Goal: Task Accomplishment & Management: Use online tool/utility

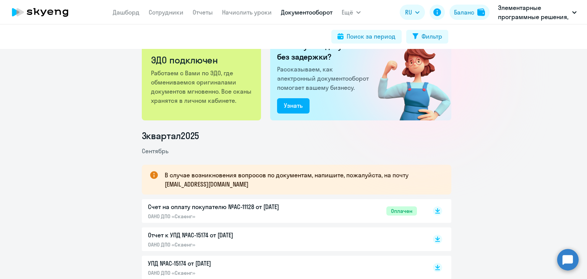
scroll to position [38, 0]
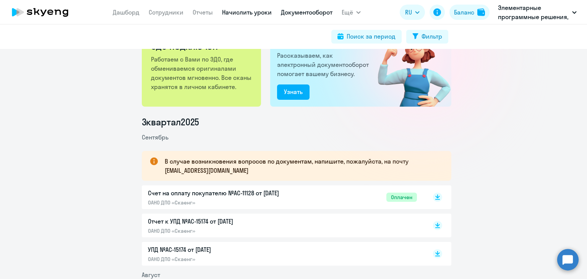
click at [228, 13] on link "Начислить уроки" at bounding box center [247, 12] width 50 height 8
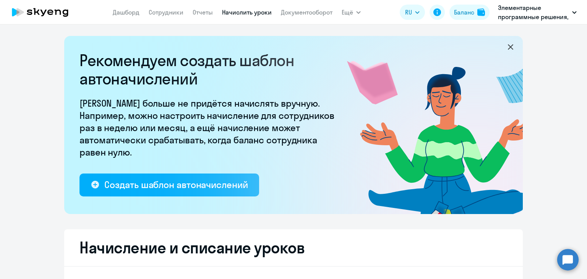
select select "10"
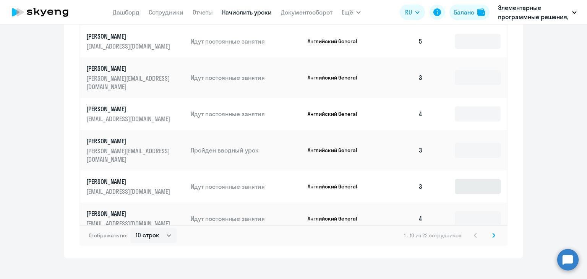
scroll to position [510, 0]
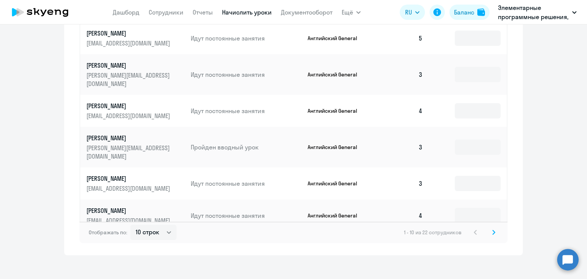
click at [493, 230] on icon at bounding box center [494, 232] width 2 height 4
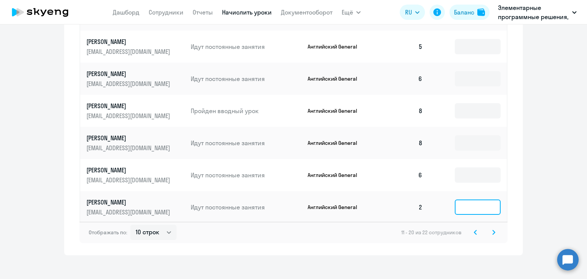
click at [483, 200] on input at bounding box center [478, 207] width 46 height 15
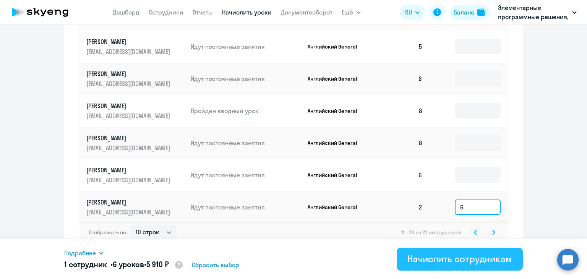
type input "6"
click at [462, 255] on div "Начислить сотрудникам" at bounding box center [460, 259] width 105 height 12
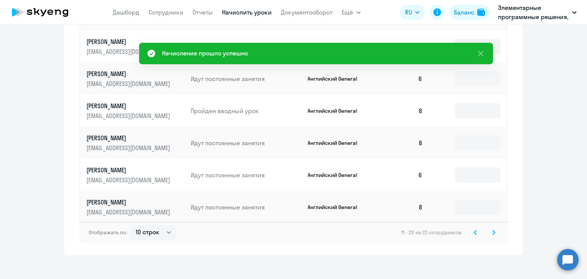
click at [490, 228] on svg-icon at bounding box center [494, 232] width 9 height 9
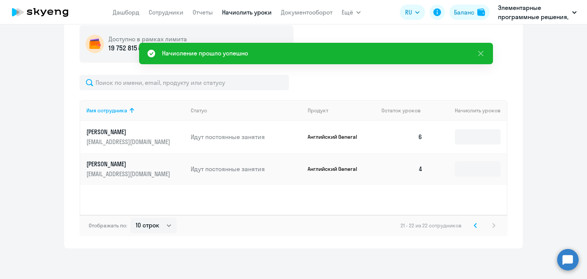
scroll to position [168, 0]
